Goal: Information Seeking & Learning: Learn about a topic

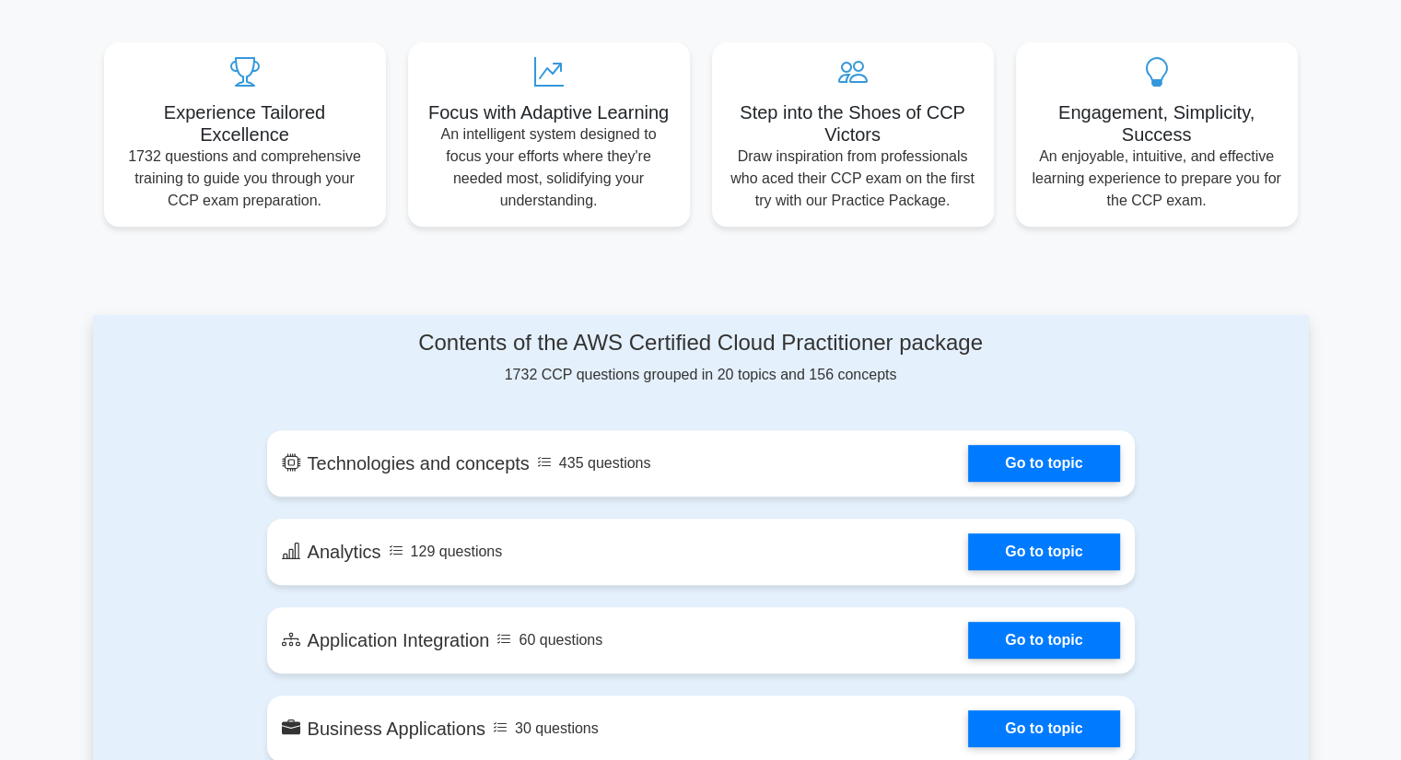
scroll to position [665, 0]
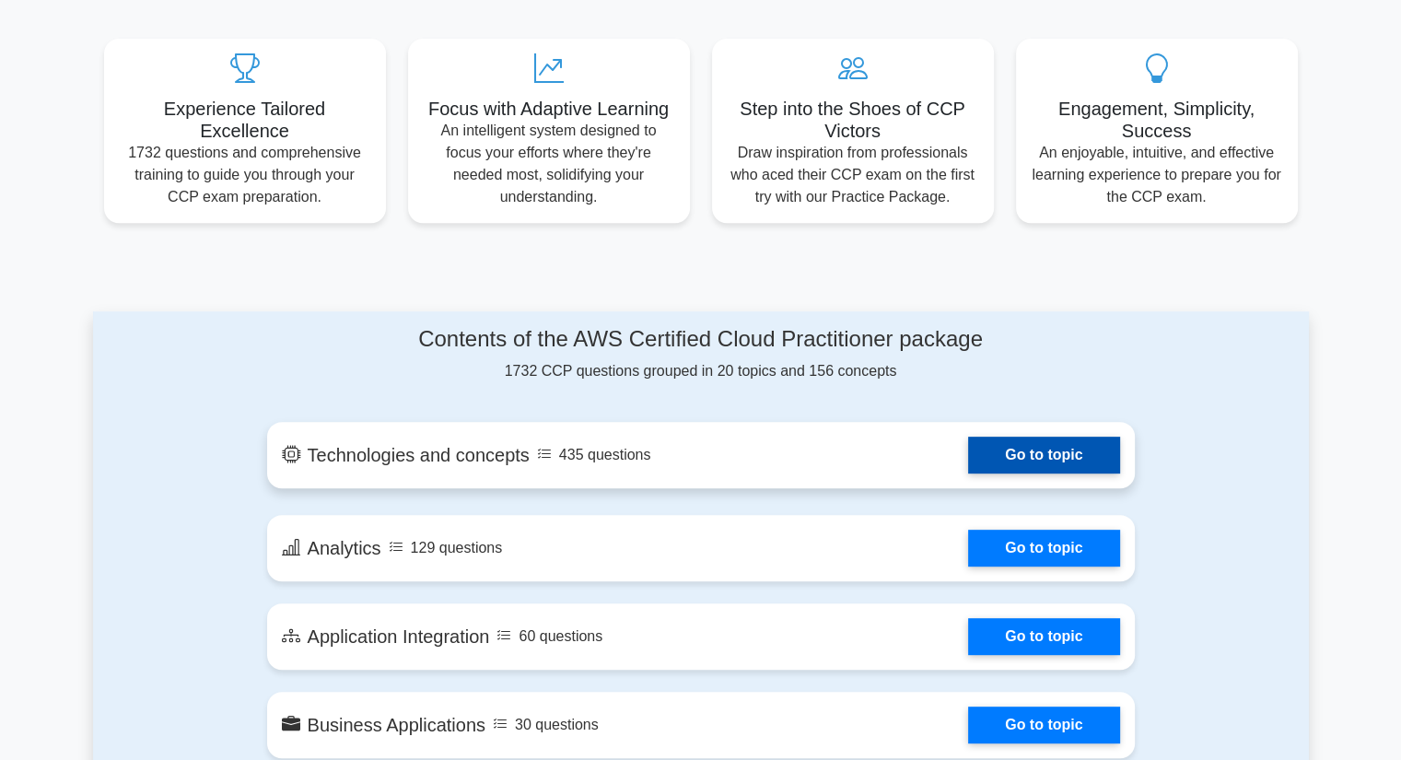
click at [1044, 449] on link "Go to topic" at bounding box center [1043, 454] width 151 height 37
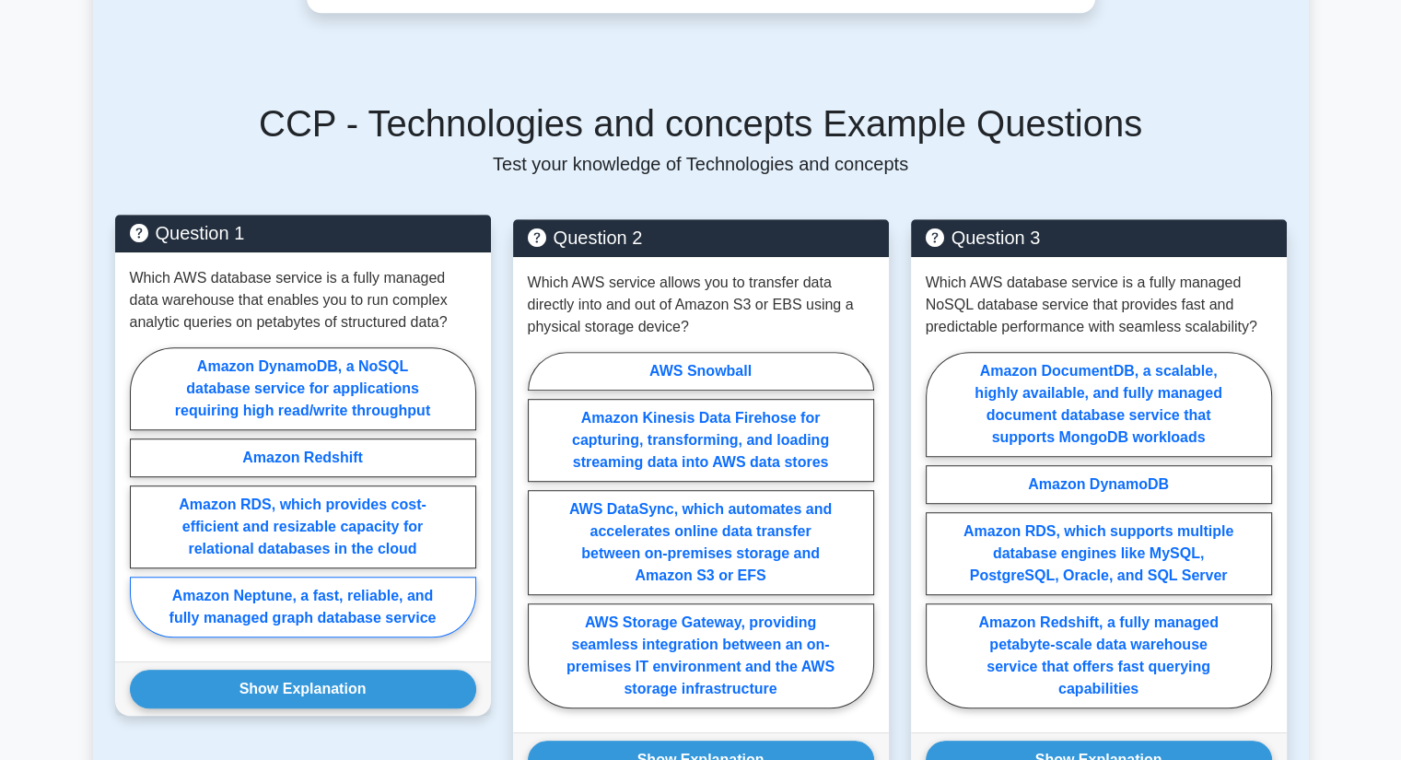
scroll to position [951, 0]
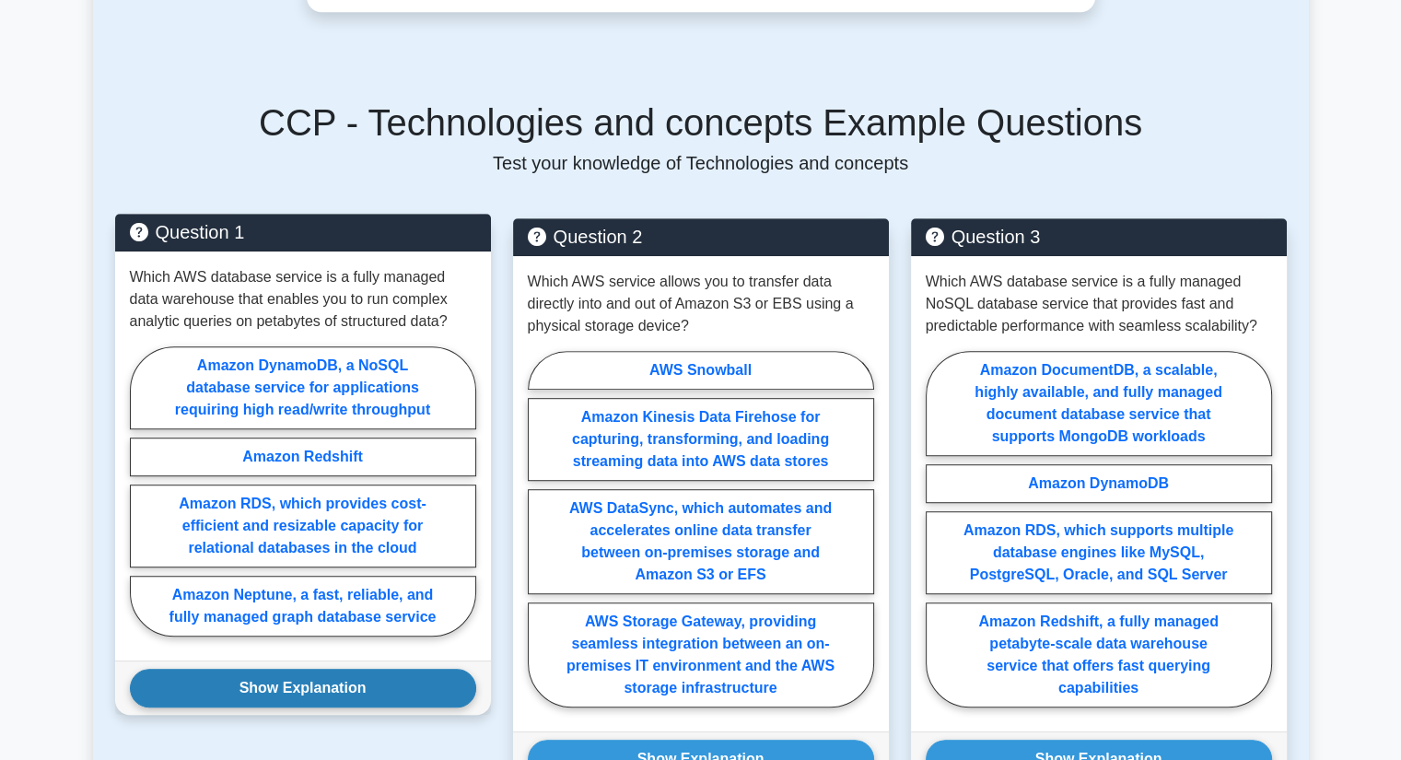
click at [299, 669] on button "Show Explanation" at bounding box center [303, 688] width 346 height 39
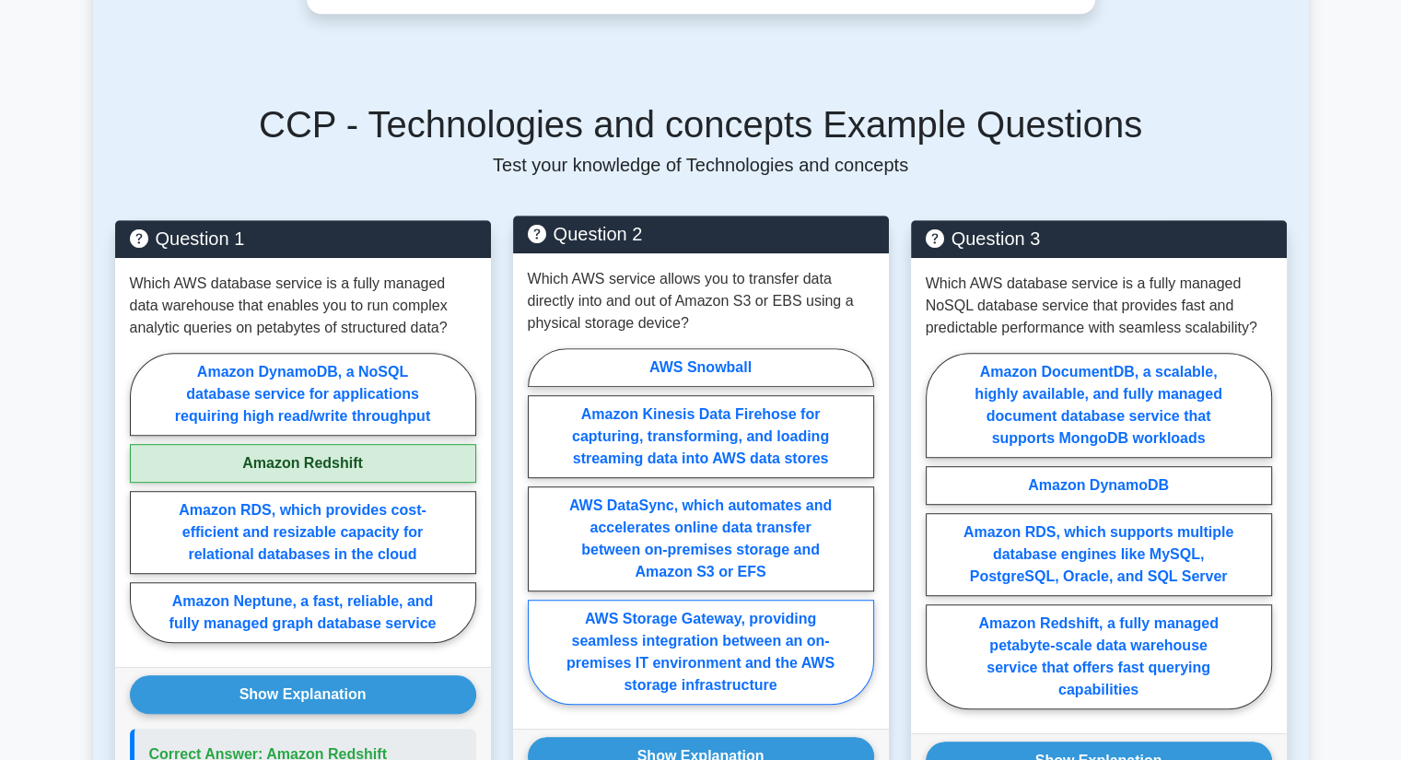
scroll to position [938, 0]
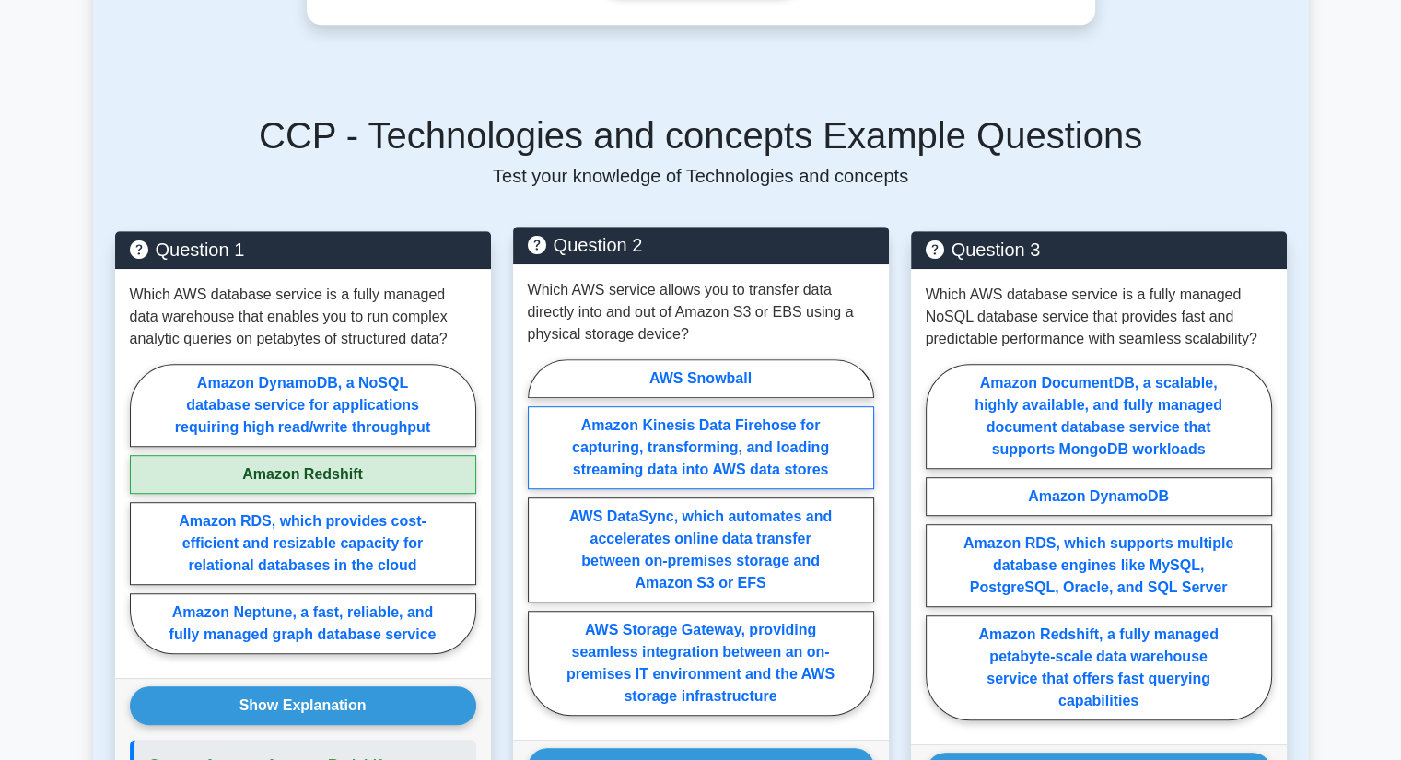
click at [697, 406] on label "Amazon Kinesis Data Firehose for capturing, transforming, and loading streaming…" at bounding box center [701, 447] width 346 height 83
click at [540, 537] on input "Amazon Kinesis Data Firehose for capturing, transforming, and loading streaming…" at bounding box center [534, 543] width 12 height 12
radio input "true"
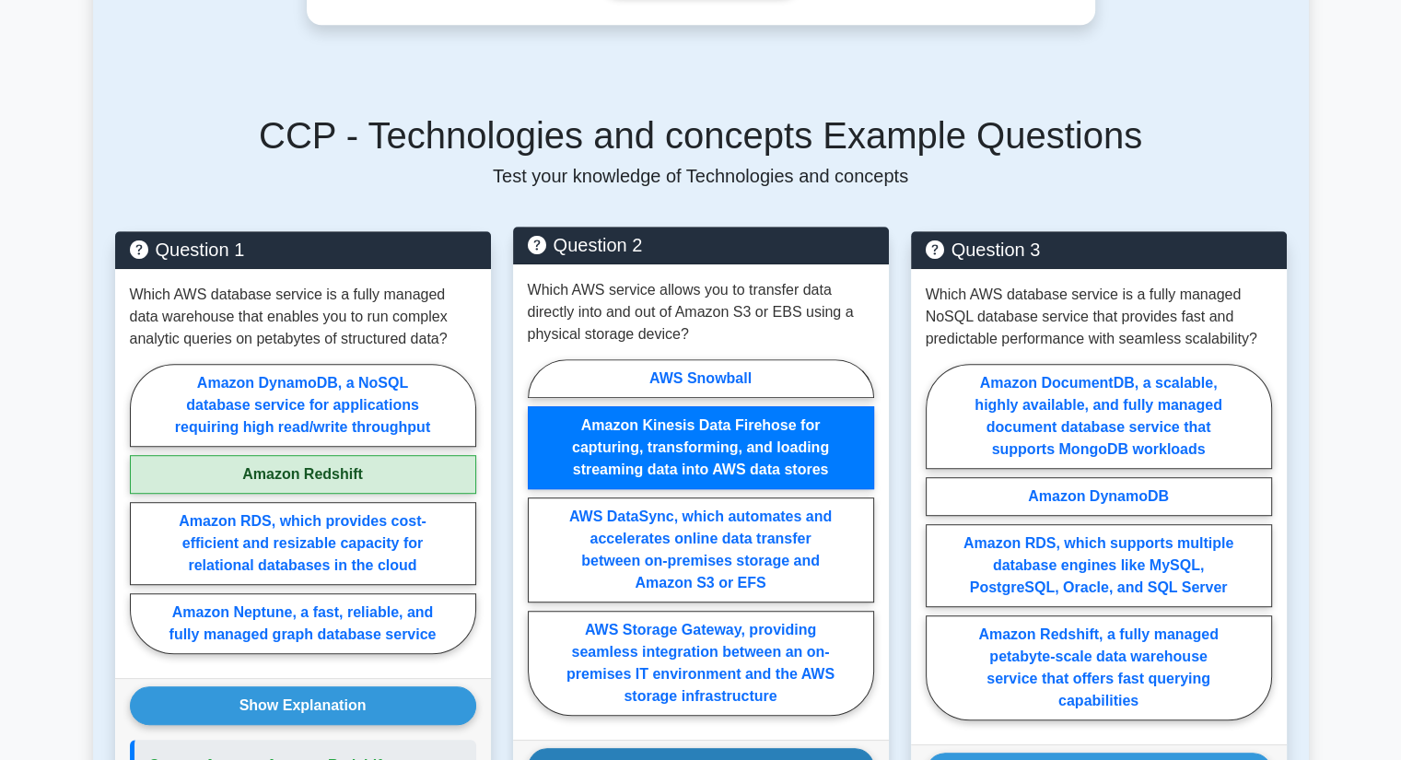
click at [704, 748] on button "Show Explanation" at bounding box center [701, 767] width 346 height 39
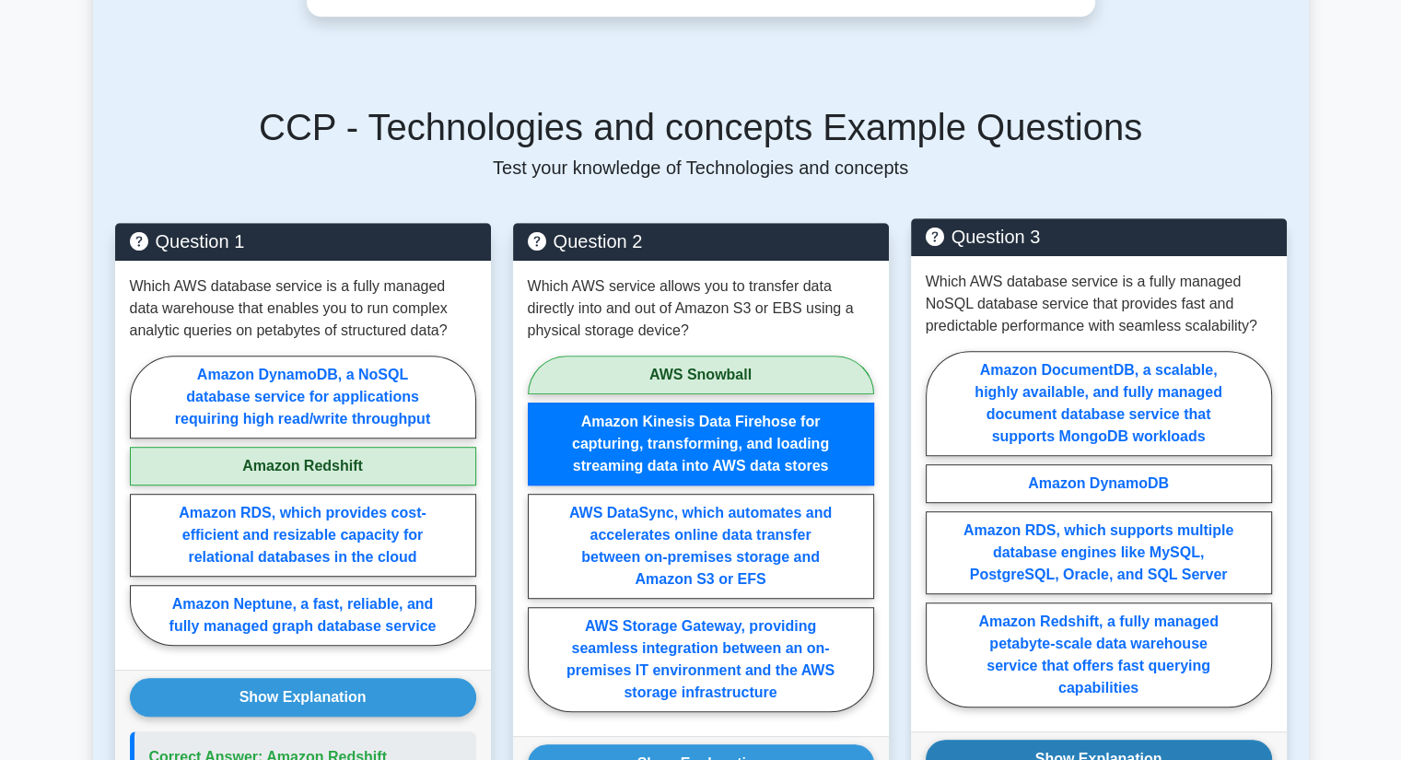
scroll to position [910, 0]
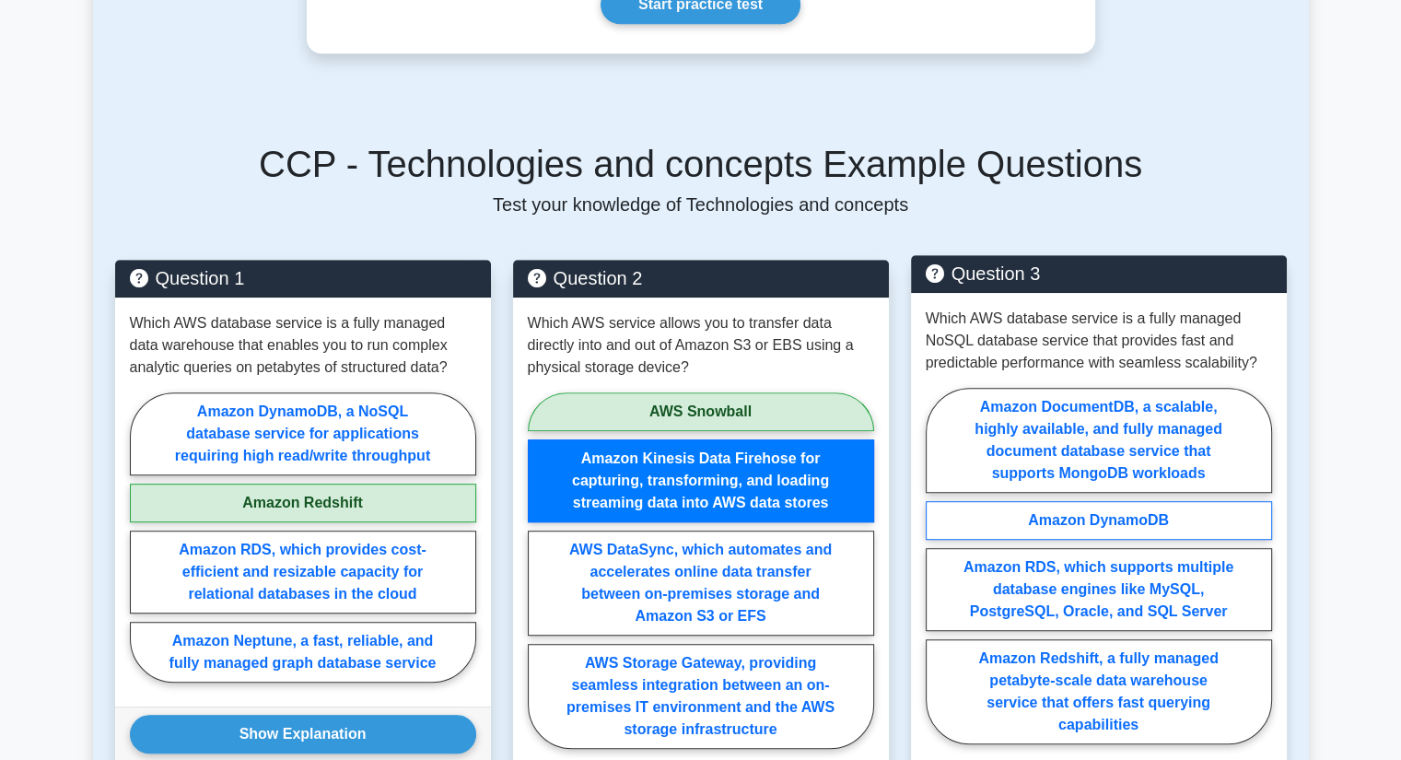
click at [1151, 501] on label "Amazon DynamoDB" at bounding box center [1098, 520] width 346 height 39
click at [937, 565] on input "Amazon DynamoDB" at bounding box center [931, 571] width 12 height 12
radio input "true"
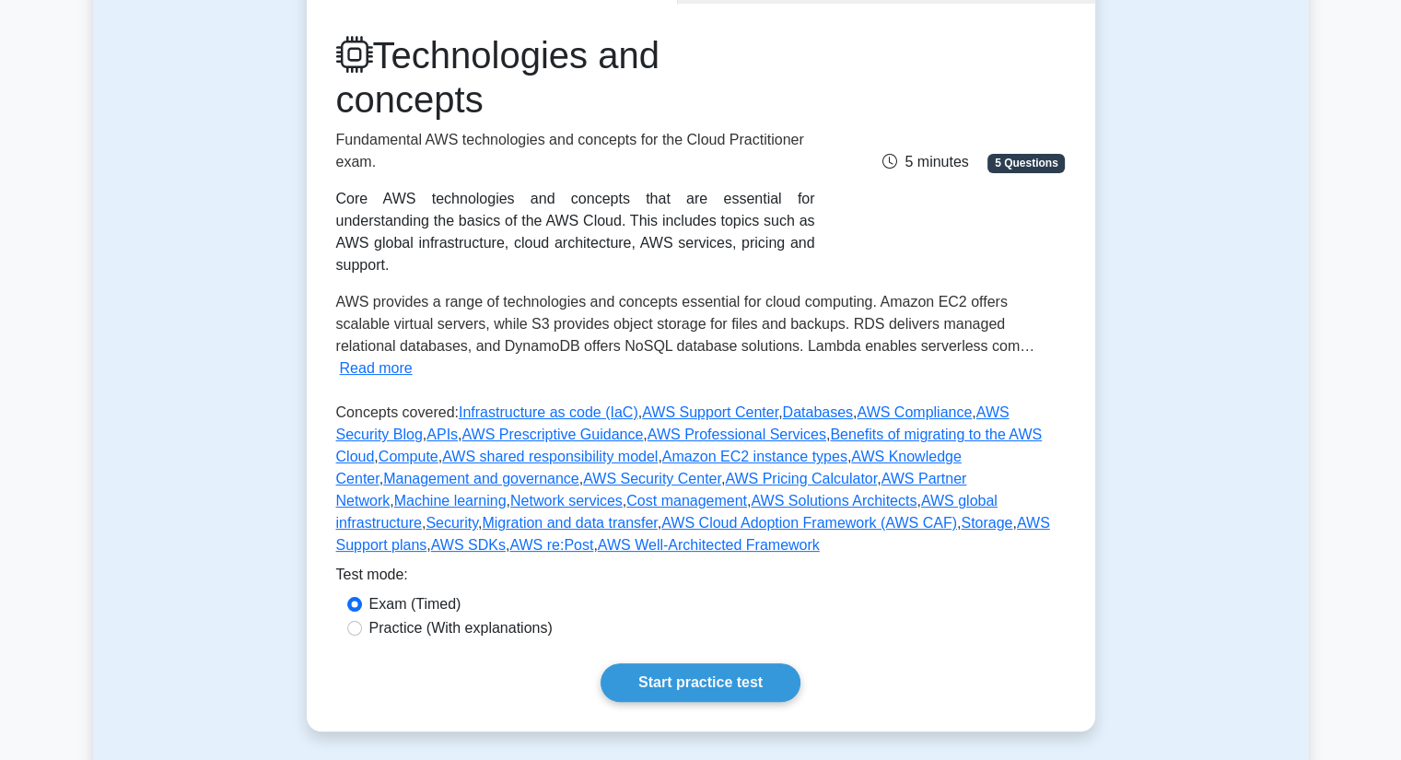
scroll to position [230, 0]
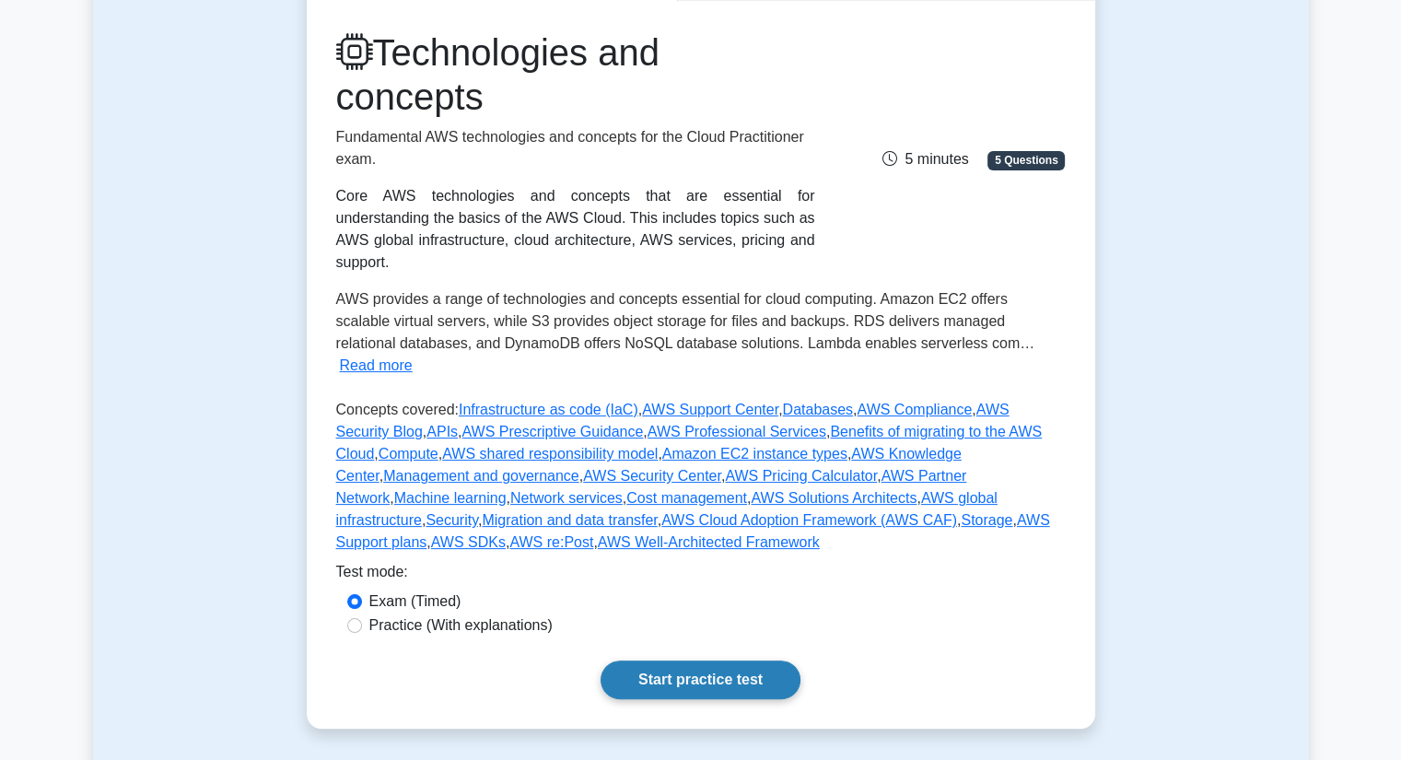
click at [739, 660] on link "Start practice test" at bounding box center [700, 679] width 200 height 39
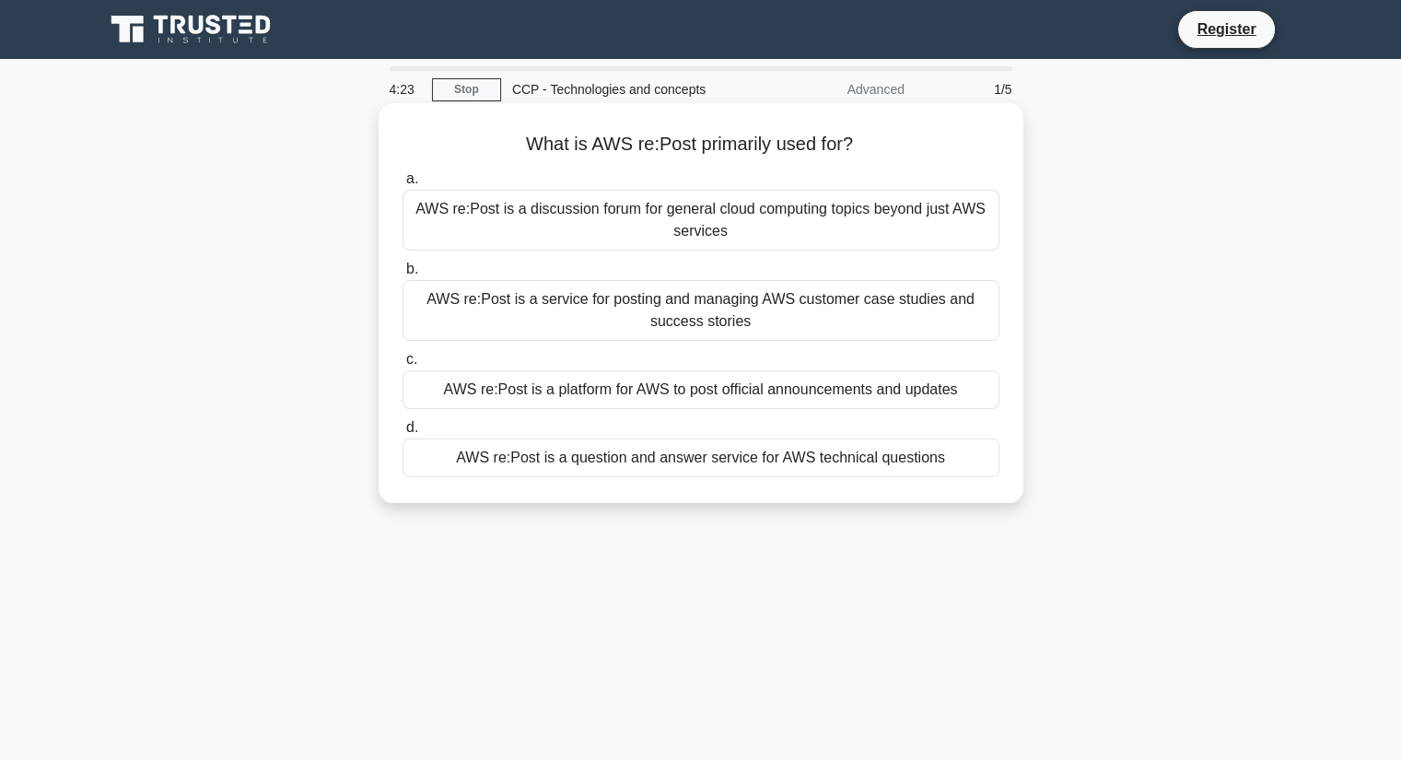
click at [801, 236] on div "AWS re:Post is a discussion forum for general cloud computing topics beyond jus…" at bounding box center [700, 220] width 597 height 61
click at [402, 185] on input "a. AWS re:Post is a discussion forum for general cloud computing topics beyond …" at bounding box center [402, 179] width 0 height 12
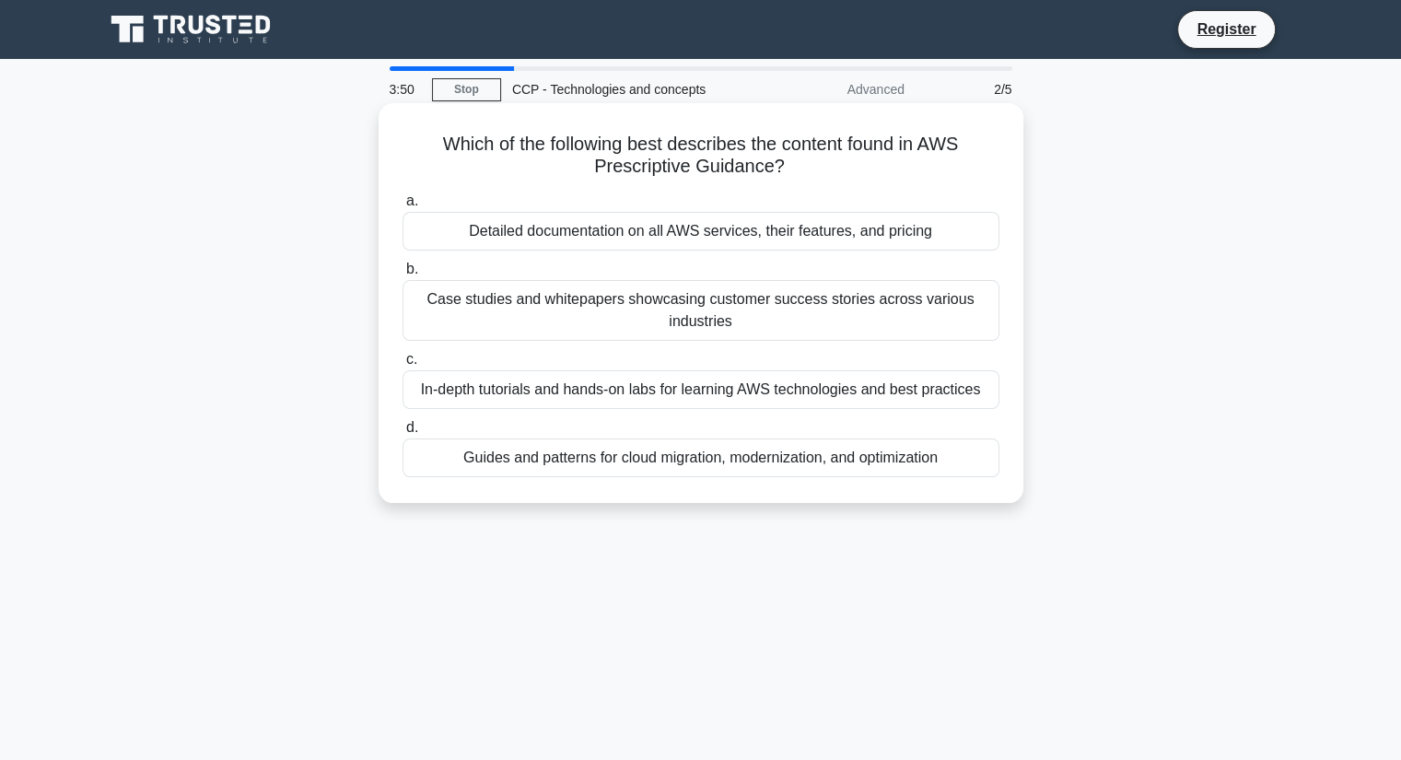
click at [853, 456] on div "Guides and patterns for cloud migration, modernization, and optimization" at bounding box center [700, 457] width 597 height 39
click at [402, 434] on input "d. Guides and patterns for cloud migration, modernization, and optimization" at bounding box center [402, 428] width 0 height 12
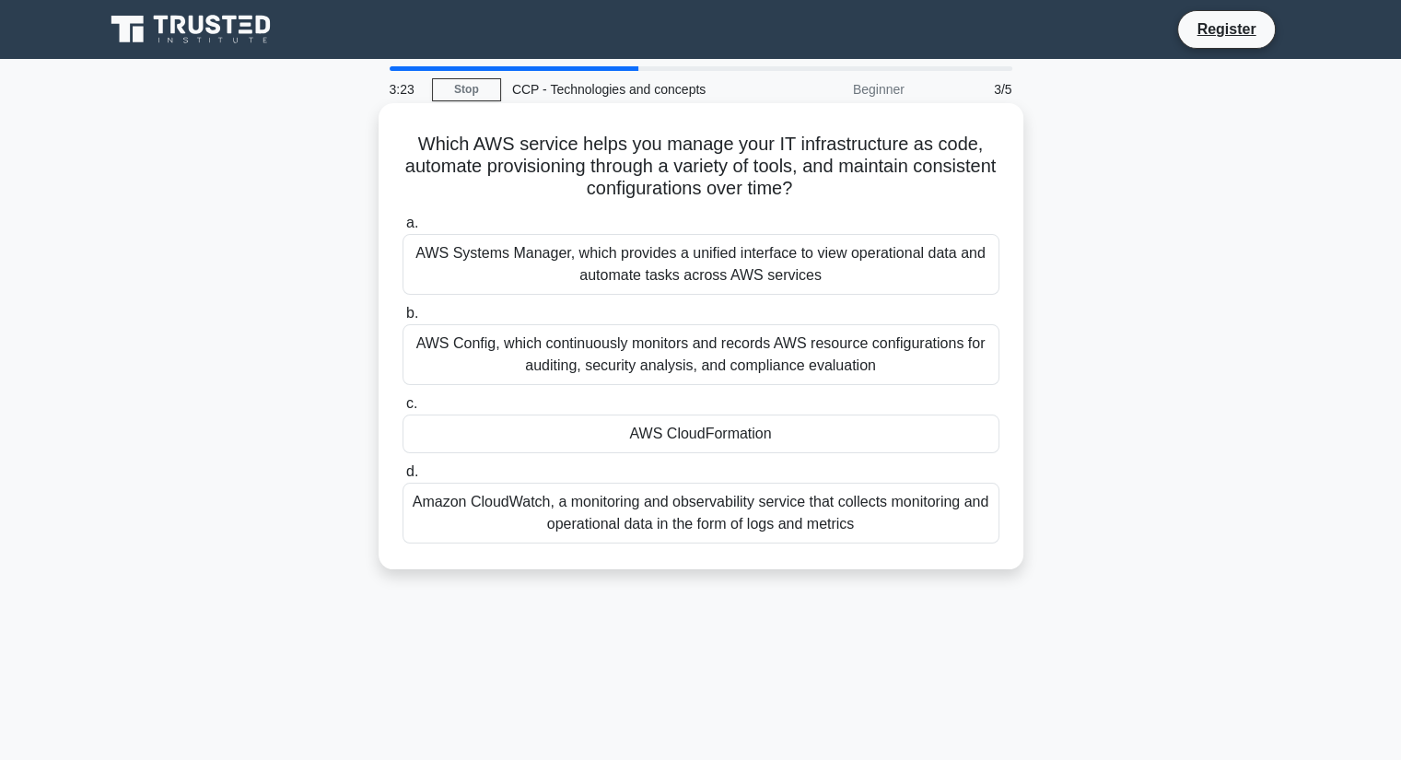
click at [774, 439] on div "AWS CloudFormation" at bounding box center [700, 433] width 597 height 39
click at [402, 410] on input "c. AWS CloudFormation" at bounding box center [402, 404] width 0 height 12
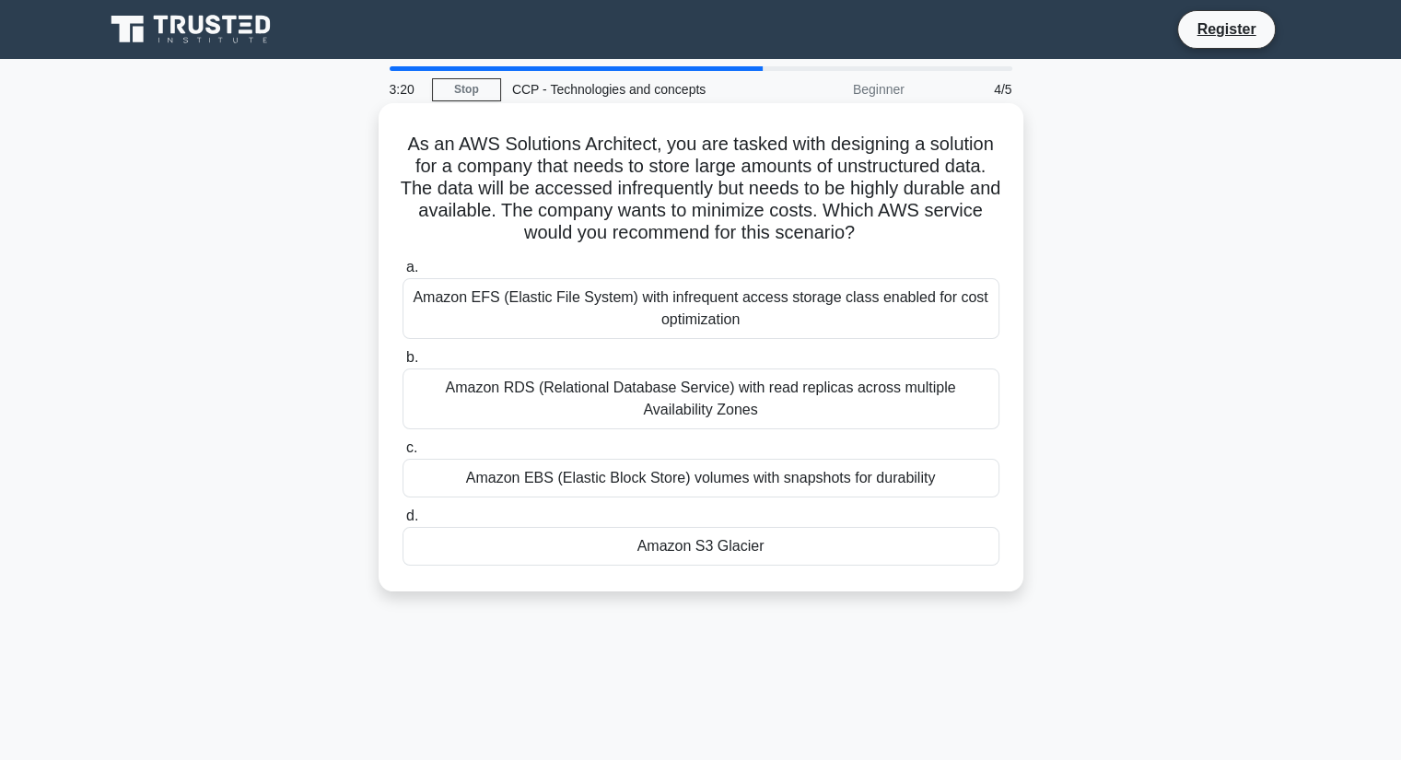
click at [726, 425] on div "Amazon RDS (Relational Database Service) with read replicas across multiple Ava…" at bounding box center [700, 398] width 597 height 61
click at [402, 364] on input "b. Amazon RDS (Relational Database Service) with read replicas across multiple …" at bounding box center [402, 358] width 0 height 12
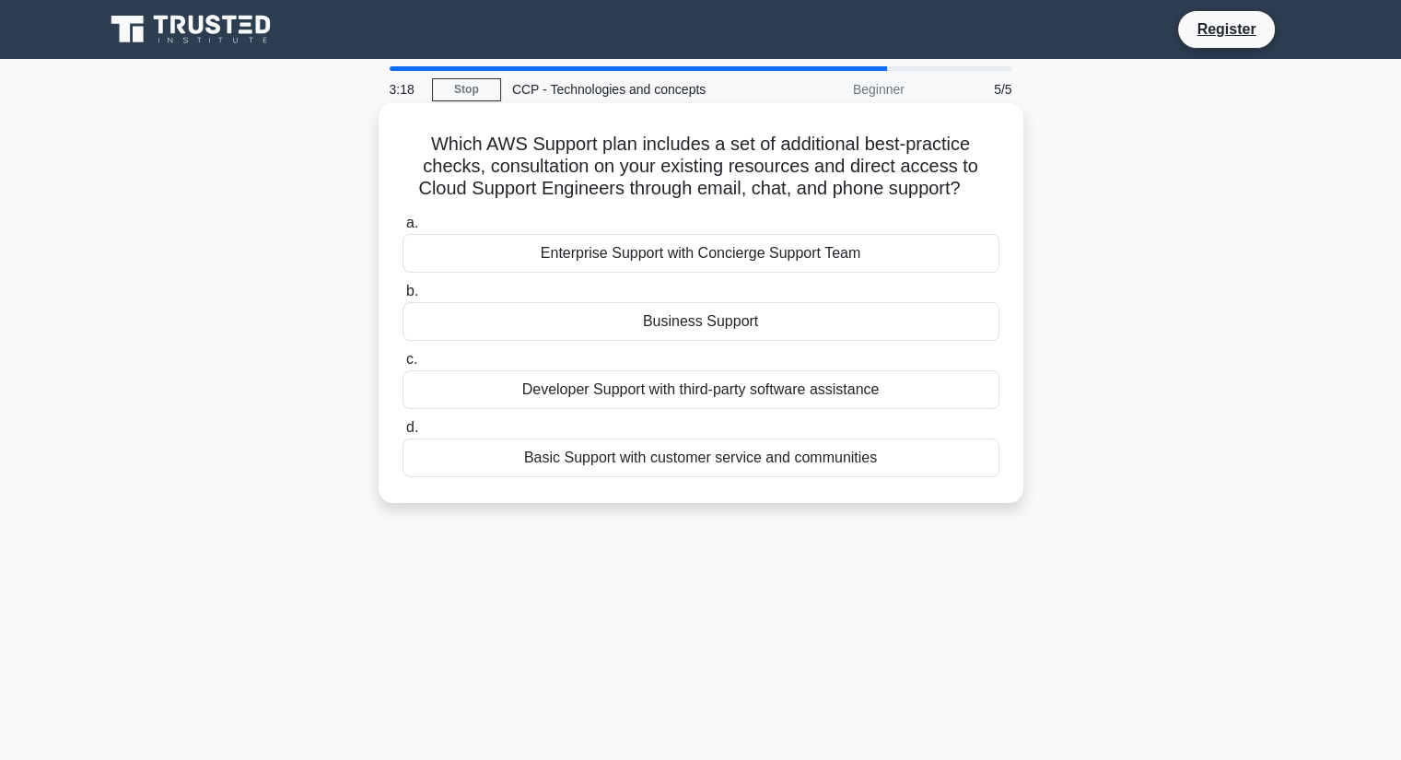
click at [723, 334] on div "Business Support" at bounding box center [700, 321] width 597 height 39
click at [402, 297] on input "b. Business Support" at bounding box center [402, 291] width 0 height 12
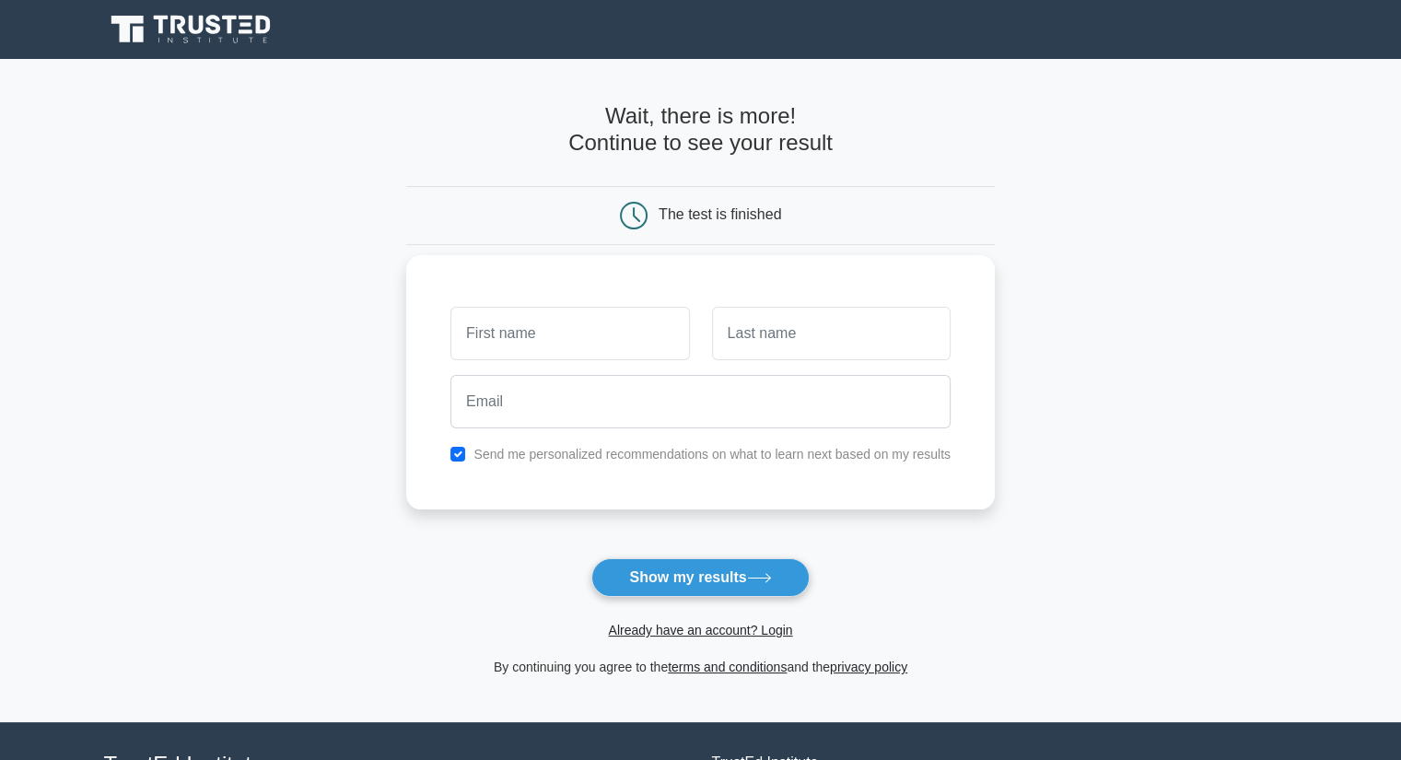
click at [651, 328] on input "text" at bounding box center [569, 333] width 239 height 53
click at [605, 332] on input "text" at bounding box center [569, 333] width 239 height 53
type input "priya"
click at [781, 345] on input "text" at bounding box center [831, 333] width 239 height 53
type input "padhi"
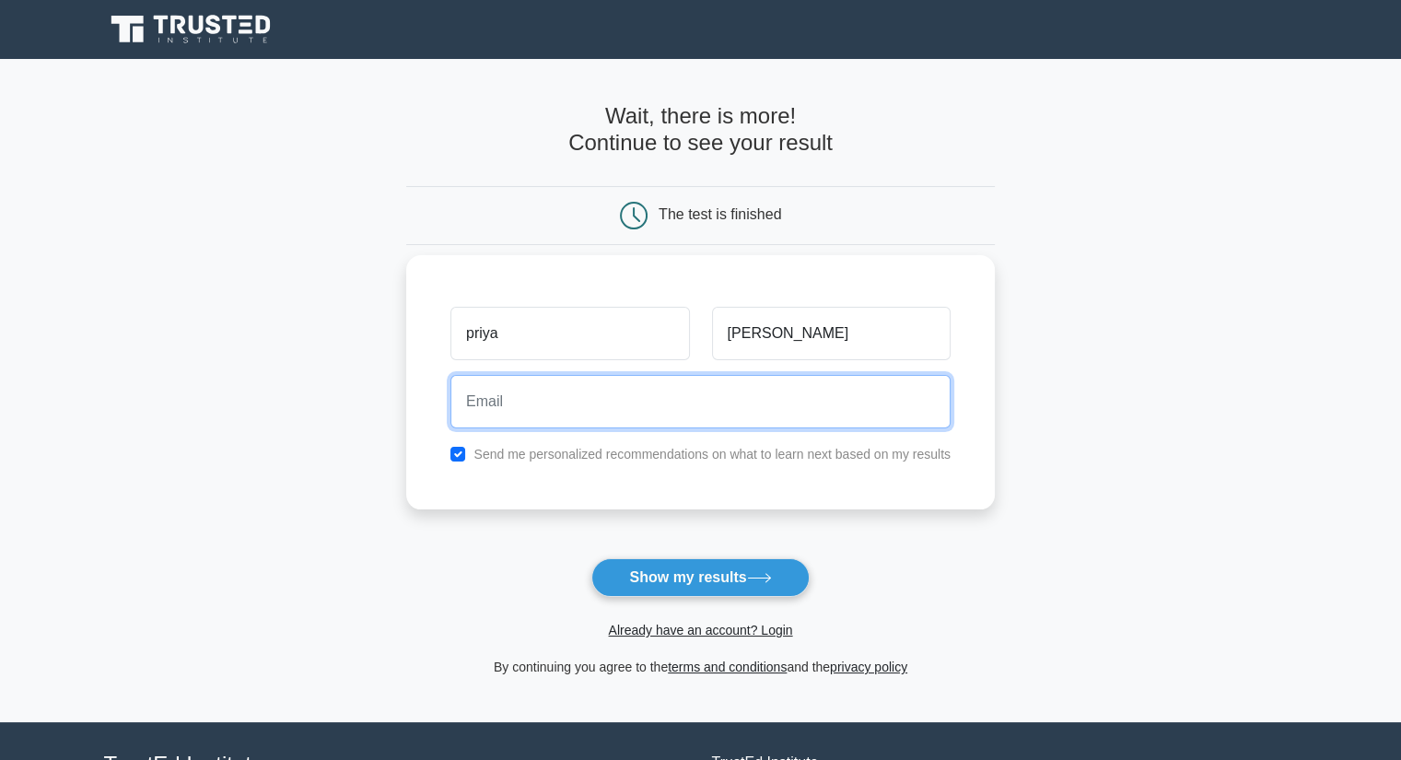
click at [575, 421] on input "email" at bounding box center [700, 401] width 500 height 53
type input "padhipriya24@gmail.com"
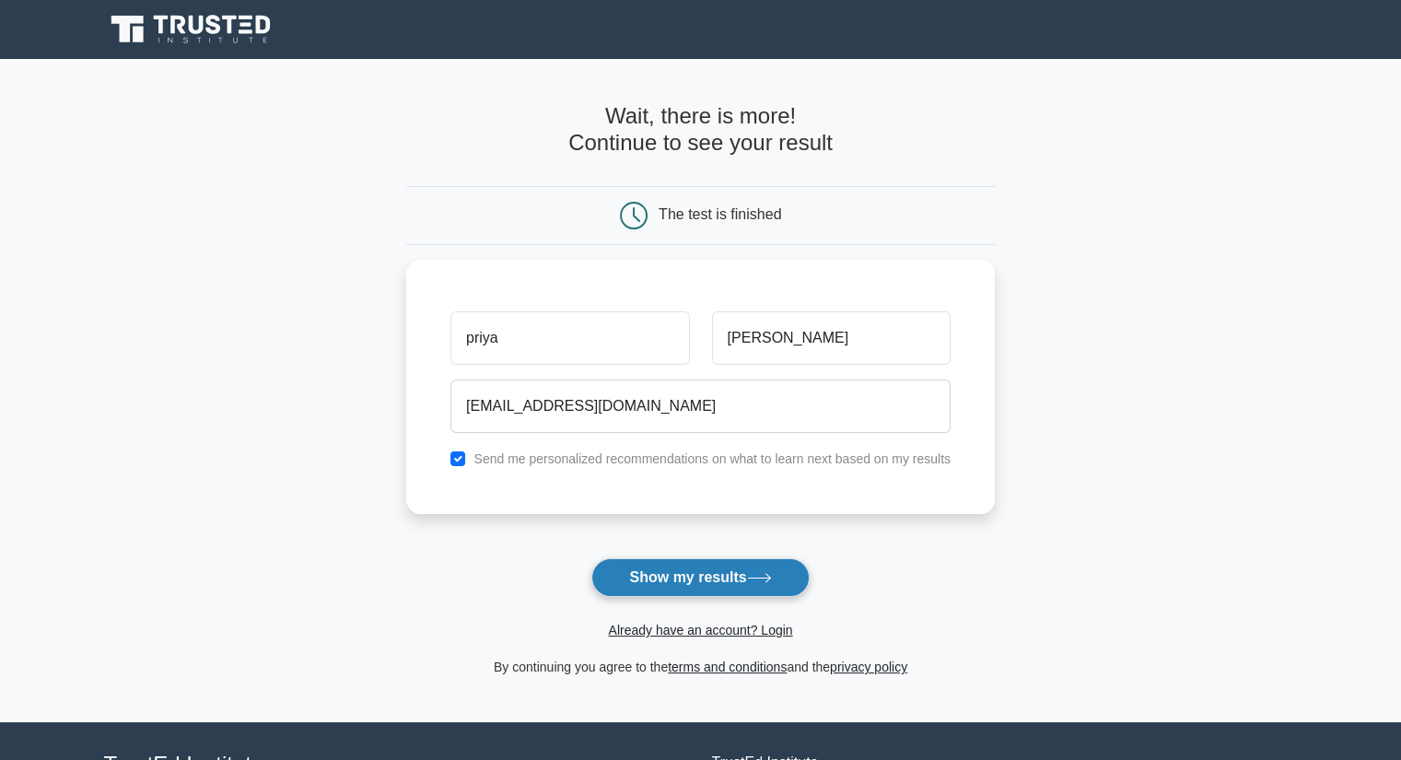
click at [700, 579] on button "Show my results" at bounding box center [699, 577] width 217 height 39
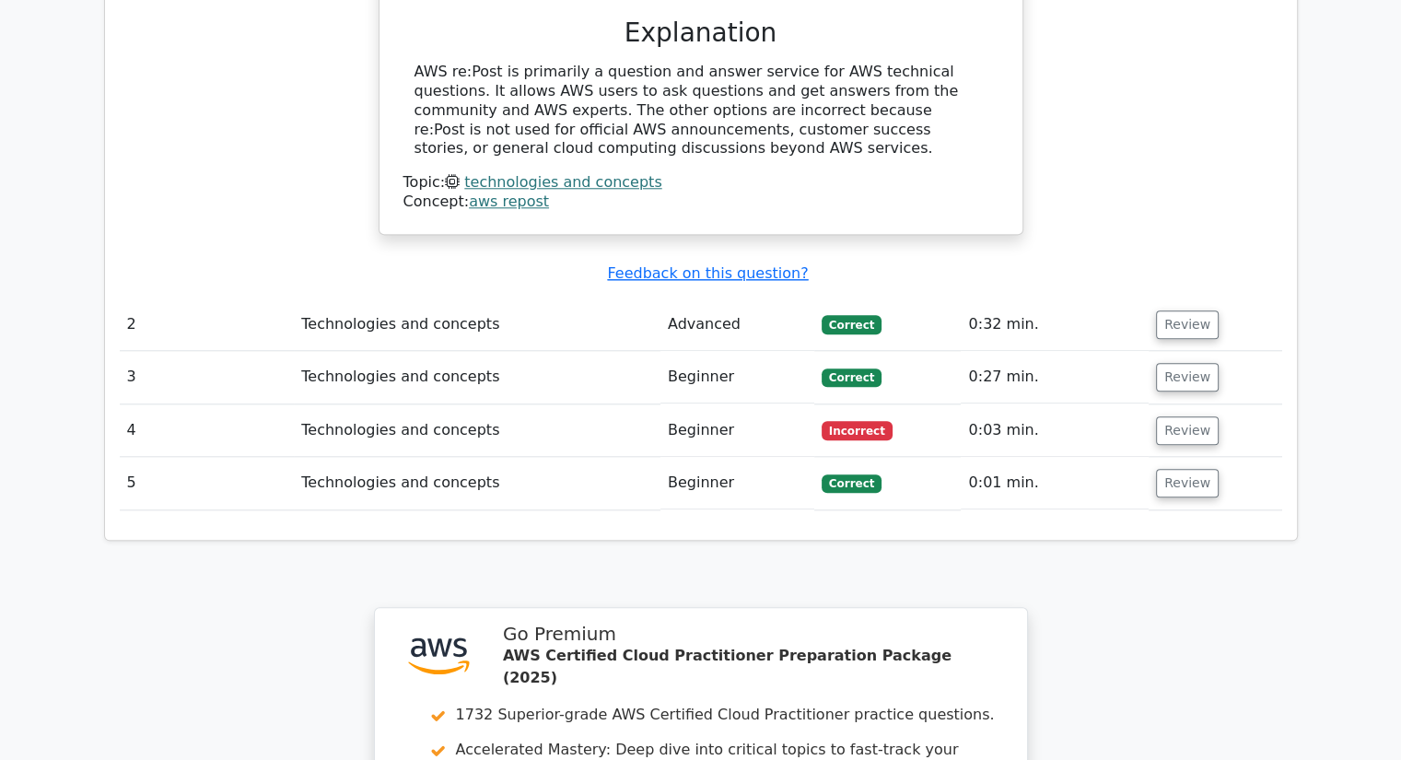
scroll to position [1840, 0]
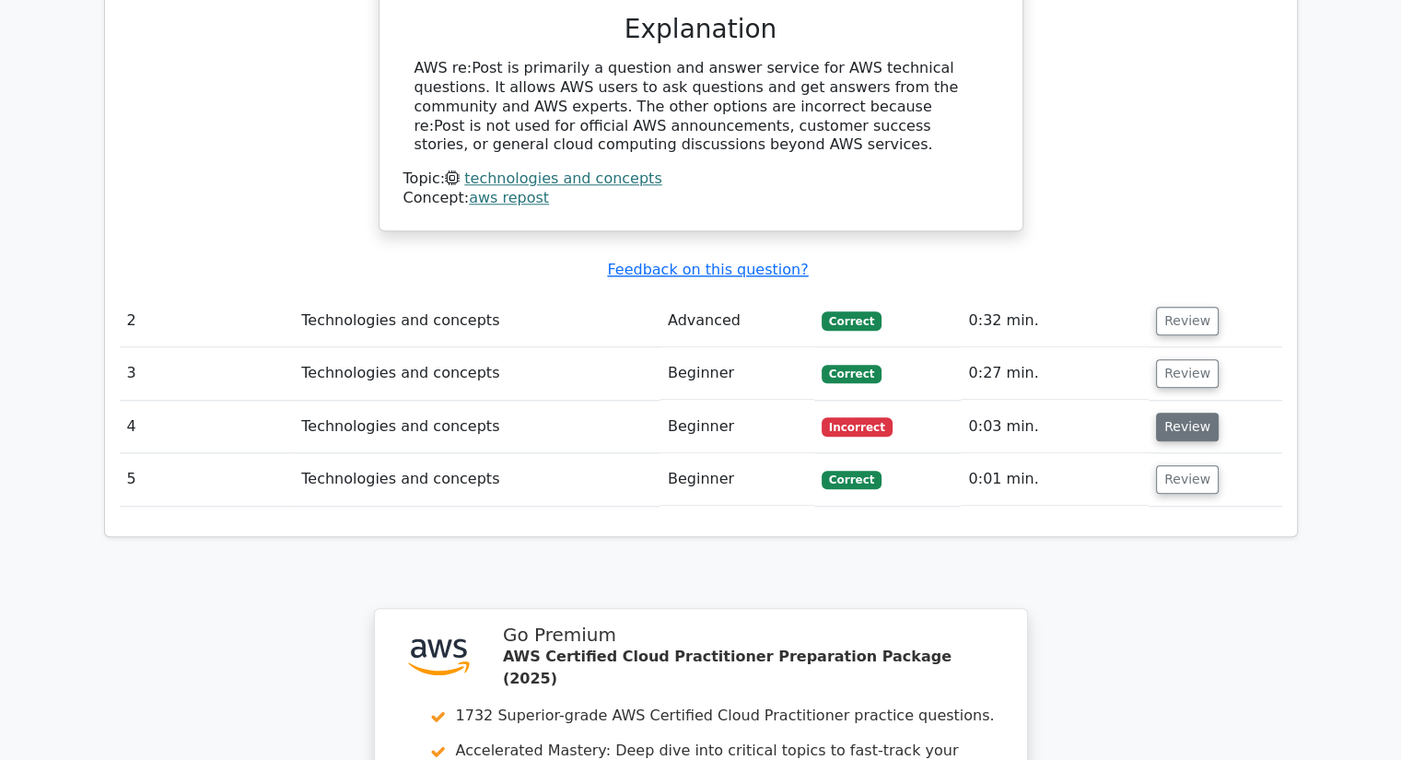
click at [1186, 413] on button "Review" at bounding box center [1187, 427] width 63 height 29
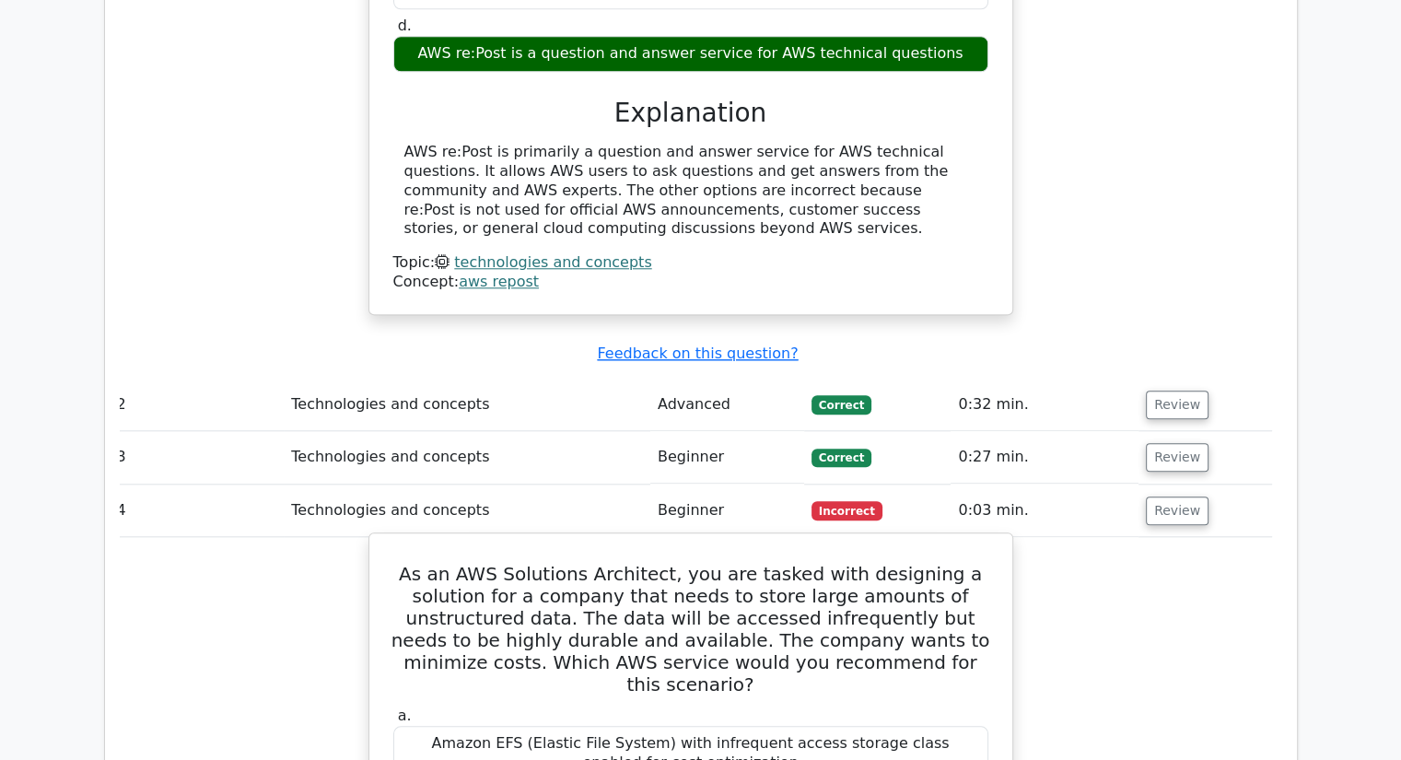
scroll to position [1752, 0]
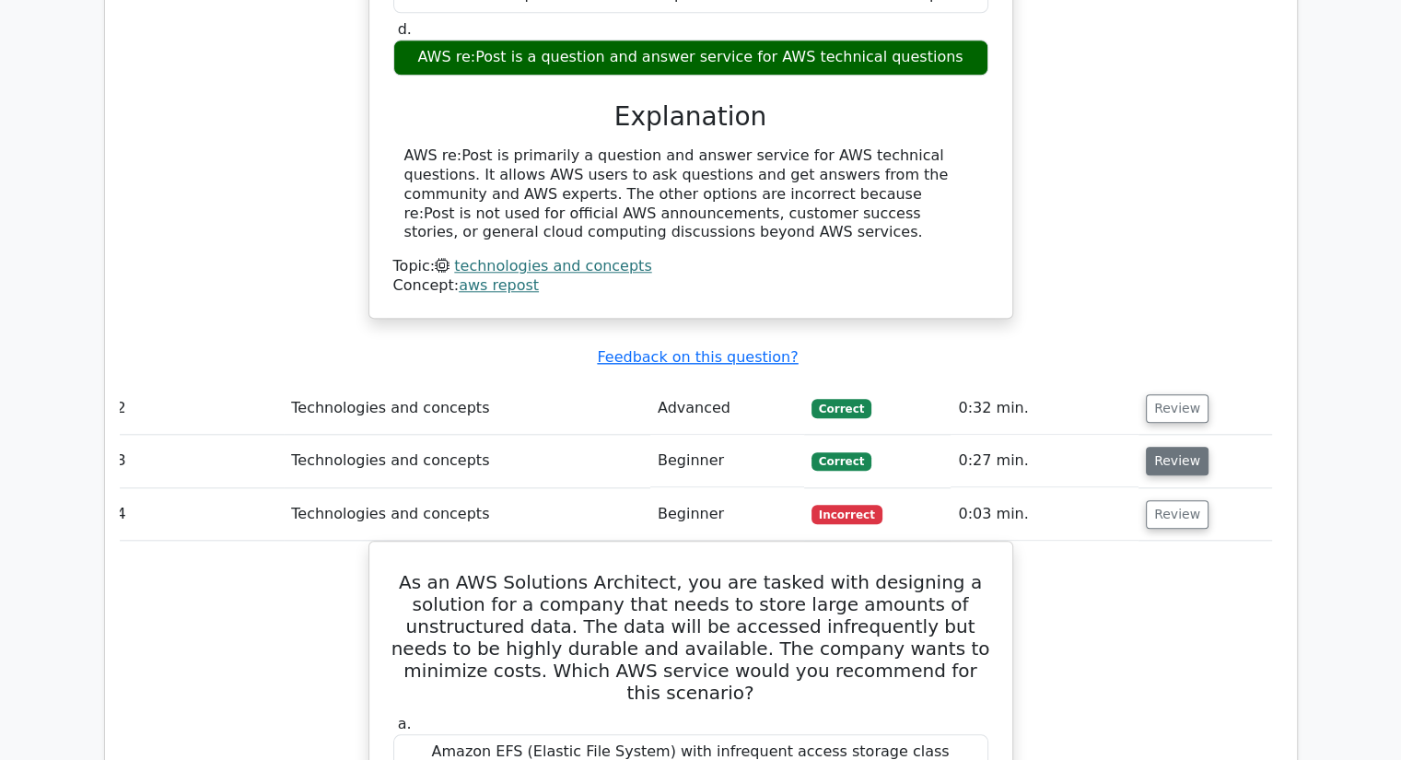
click at [1175, 447] on button "Review" at bounding box center [1177, 461] width 63 height 29
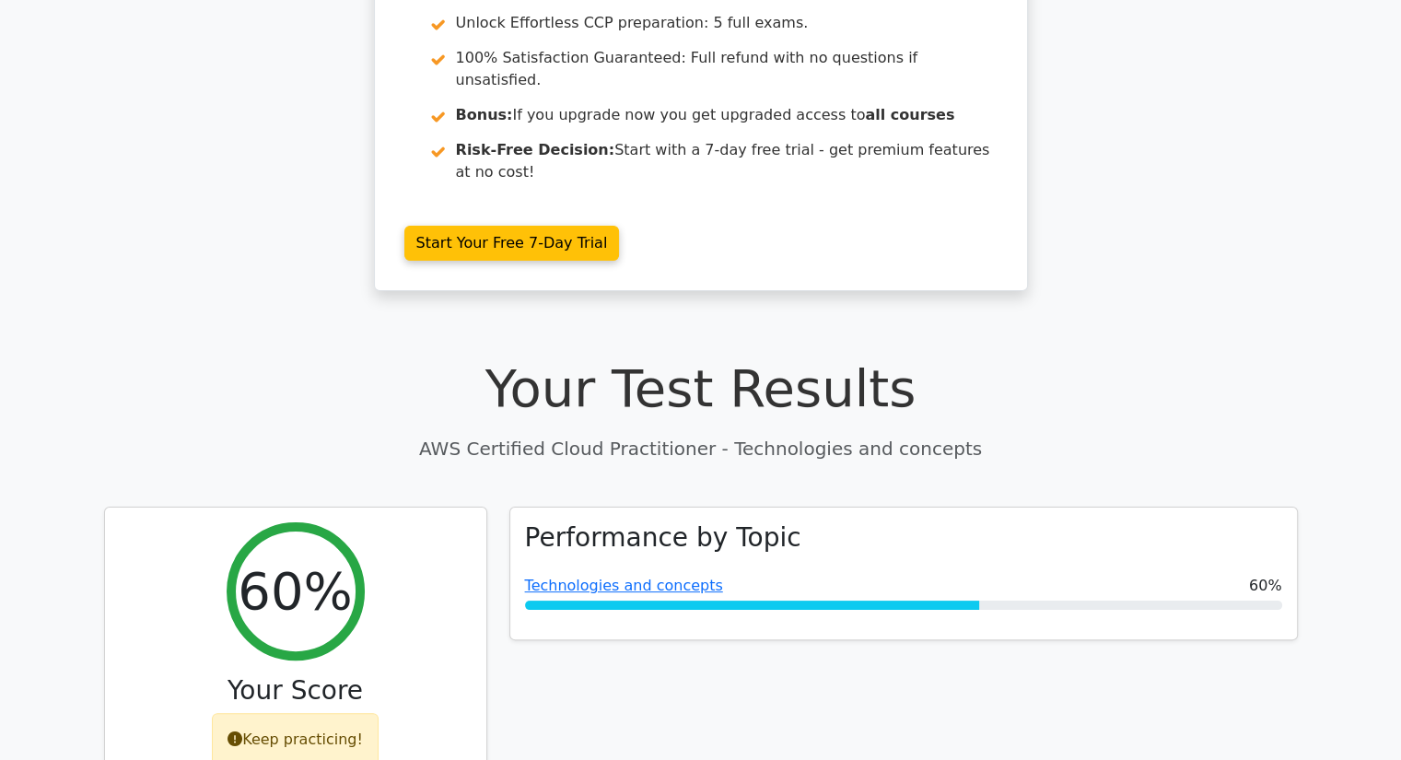
scroll to position [246, 0]
